Goal: Transaction & Acquisition: Download file/media

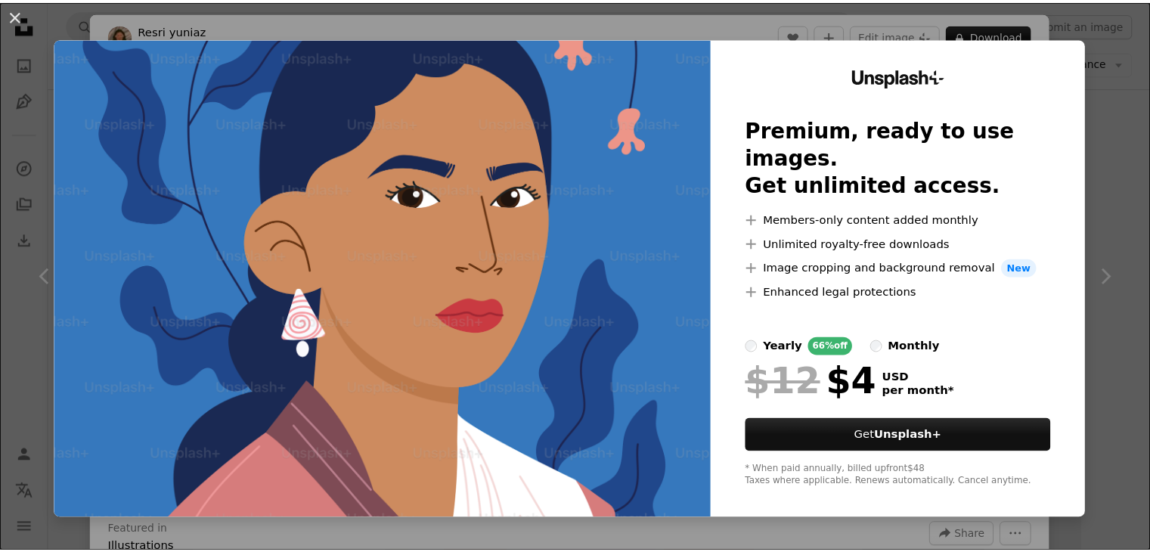
scroll to position [20346, 0]
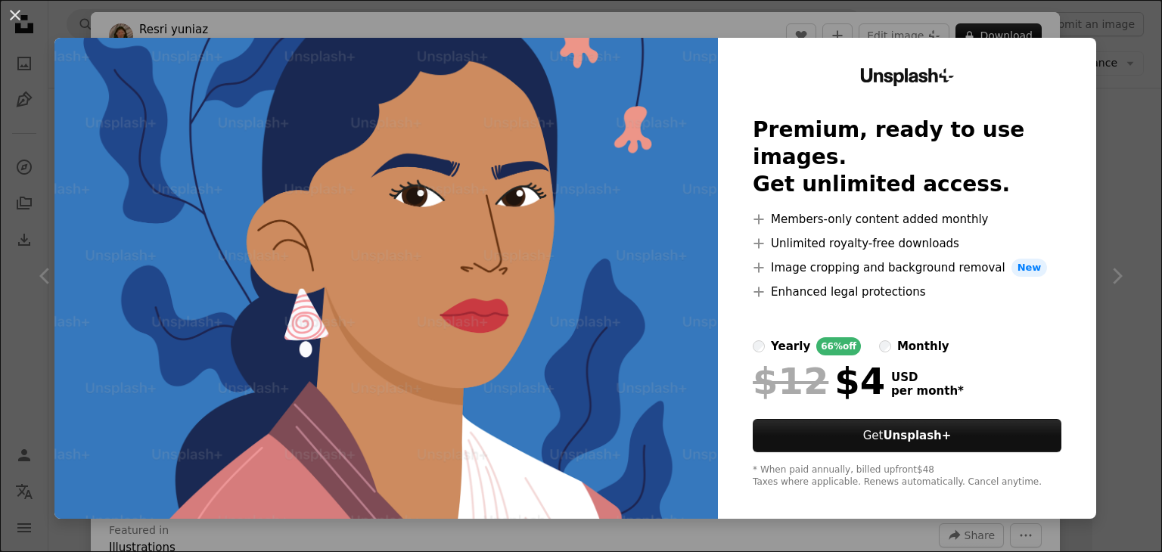
click at [20, 176] on div "An X shape Unsplash+ Premium, ready to use images. Get unlimited access. A plus…" at bounding box center [581, 276] width 1162 height 552
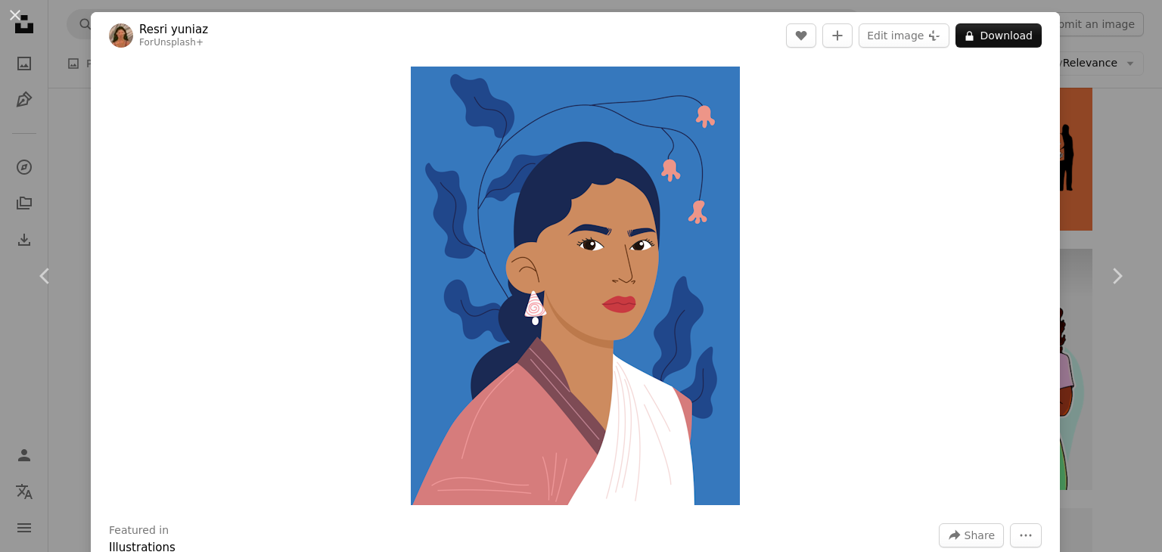
click at [76, 178] on div "An X shape Chevron left Chevron right Resri yuniaz For Unsplash+ A heart A plus…" at bounding box center [581, 276] width 1162 height 552
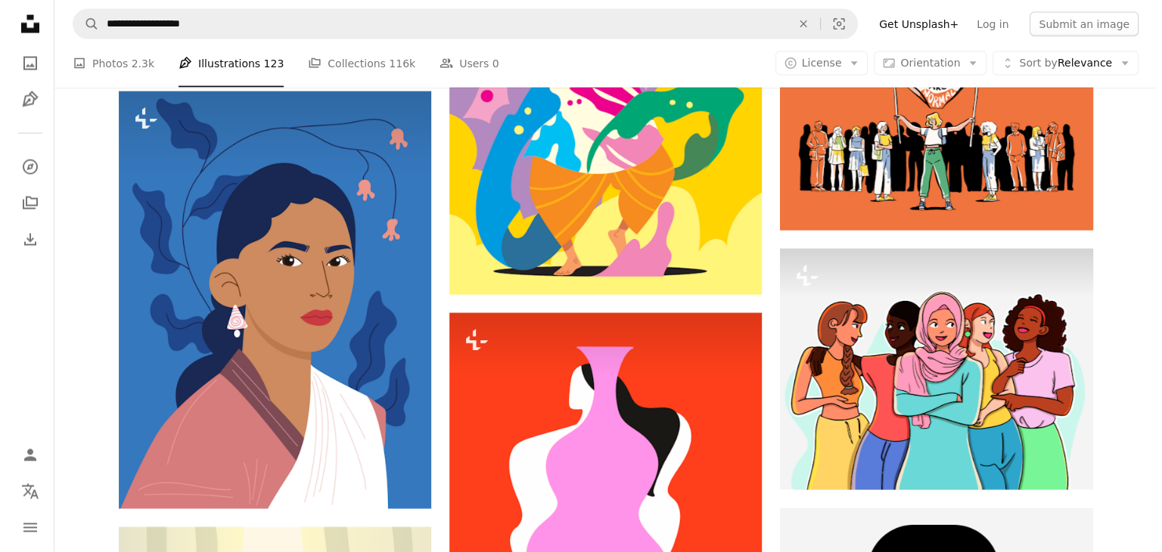
scroll to position [20648, 0]
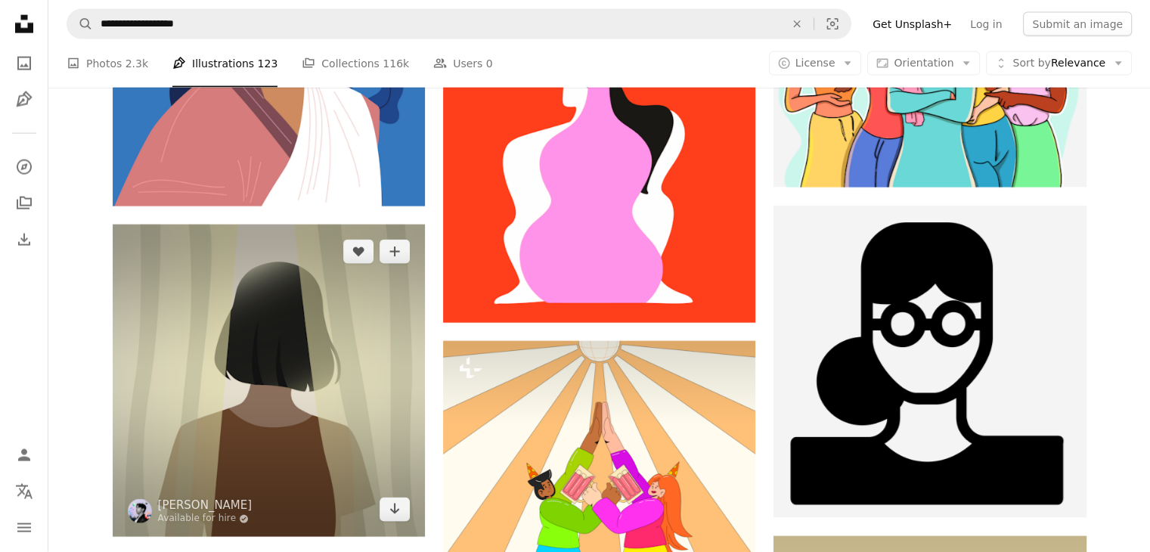
click at [259, 324] on img at bounding box center [269, 381] width 312 height 312
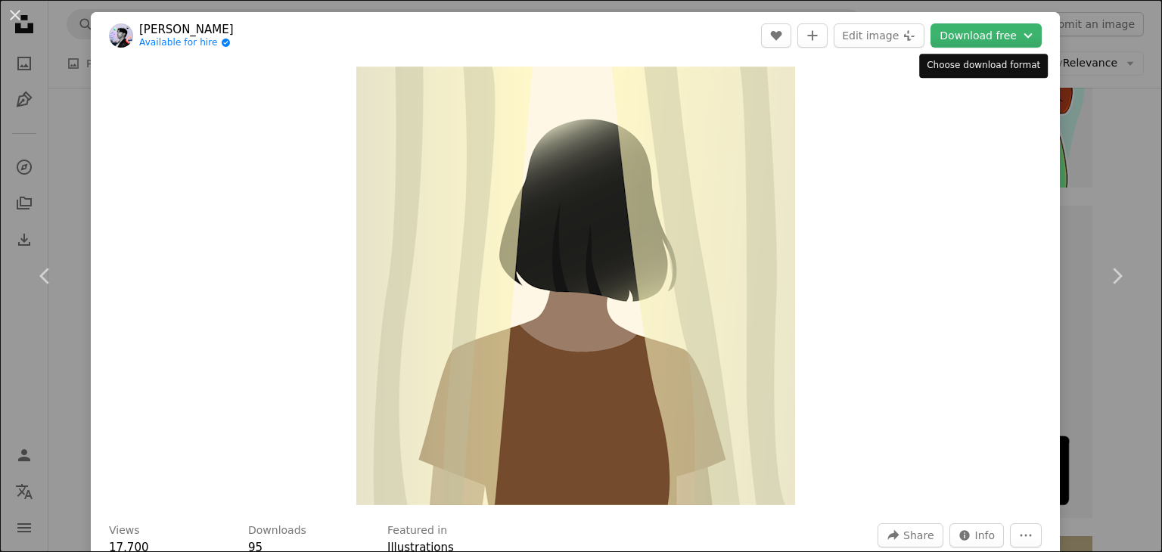
click at [976, 20] on header "[PERSON_NAME] Available for hire A checkmark inside of a circle A heart A plus …" at bounding box center [575, 35] width 969 height 47
click at [964, 36] on button "Download free Chevron down" at bounding box center [985, 35] width 111 height 24
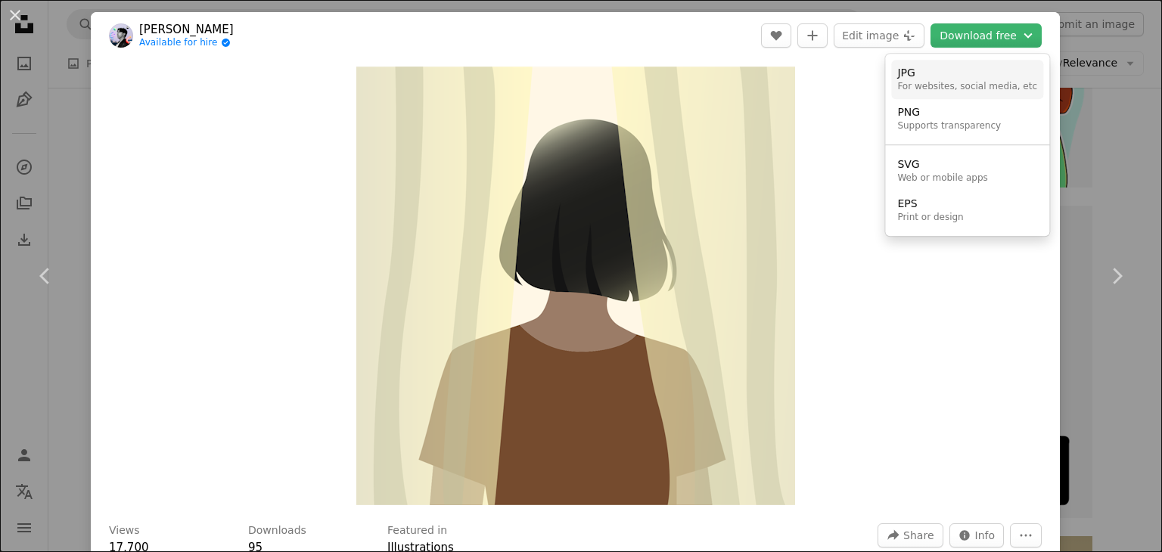
click at [969, 64] on link "JPG For websites, social media, etc" at bounding box center [967, 79] width 152 height 39
